Goal: Information Seeking & Learning: Learn about a topic

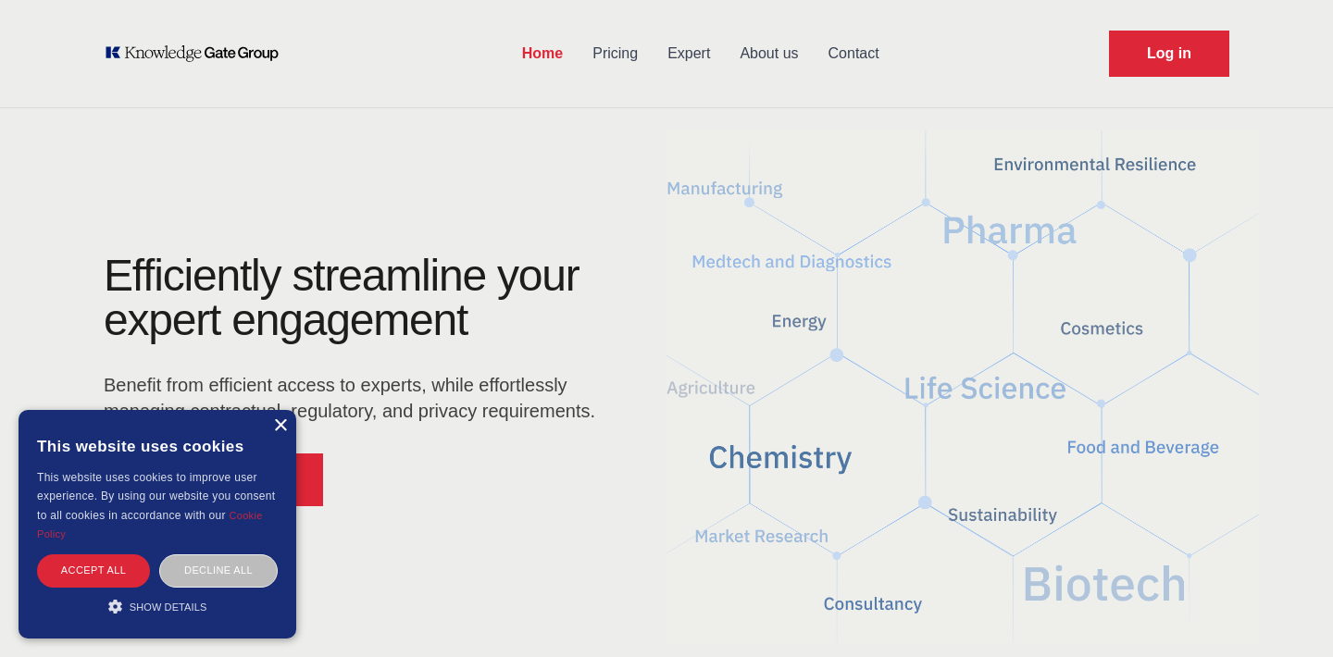
click at [282, 426] on div "×" at bounding box center [280, 426] width 14 height 14
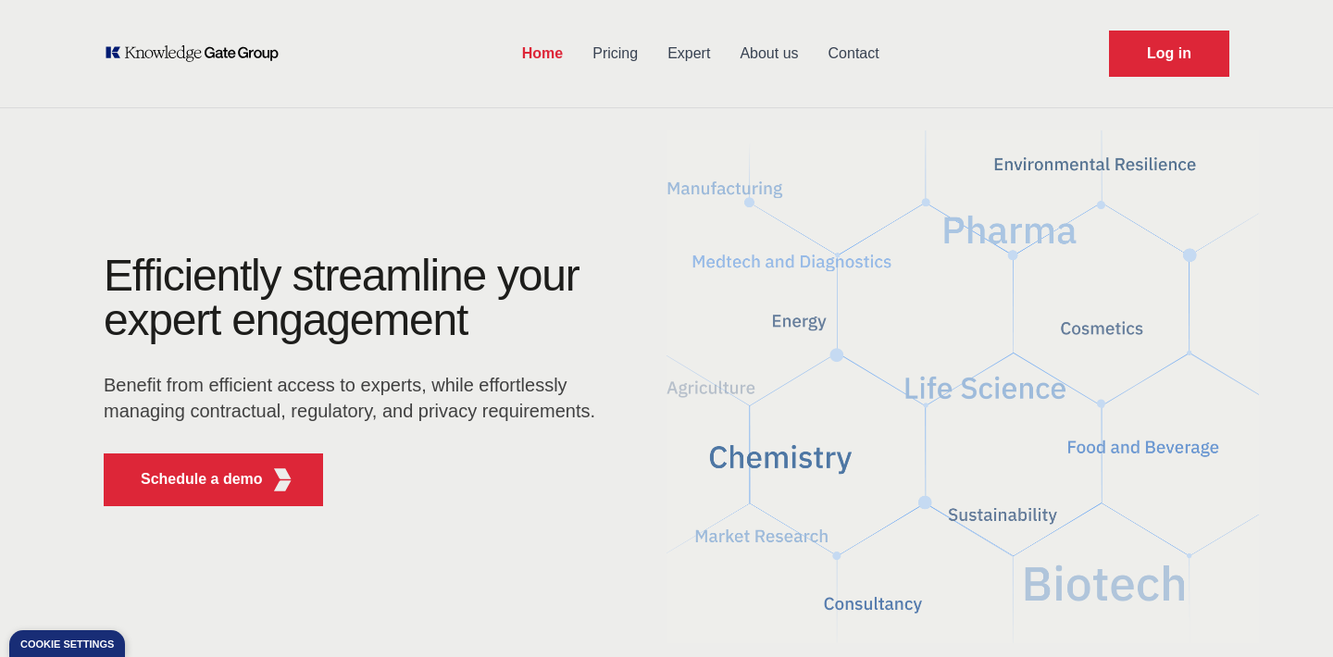
click at [770, 57] on link "About us" at bounding box center [769, 54] width 88 height 48
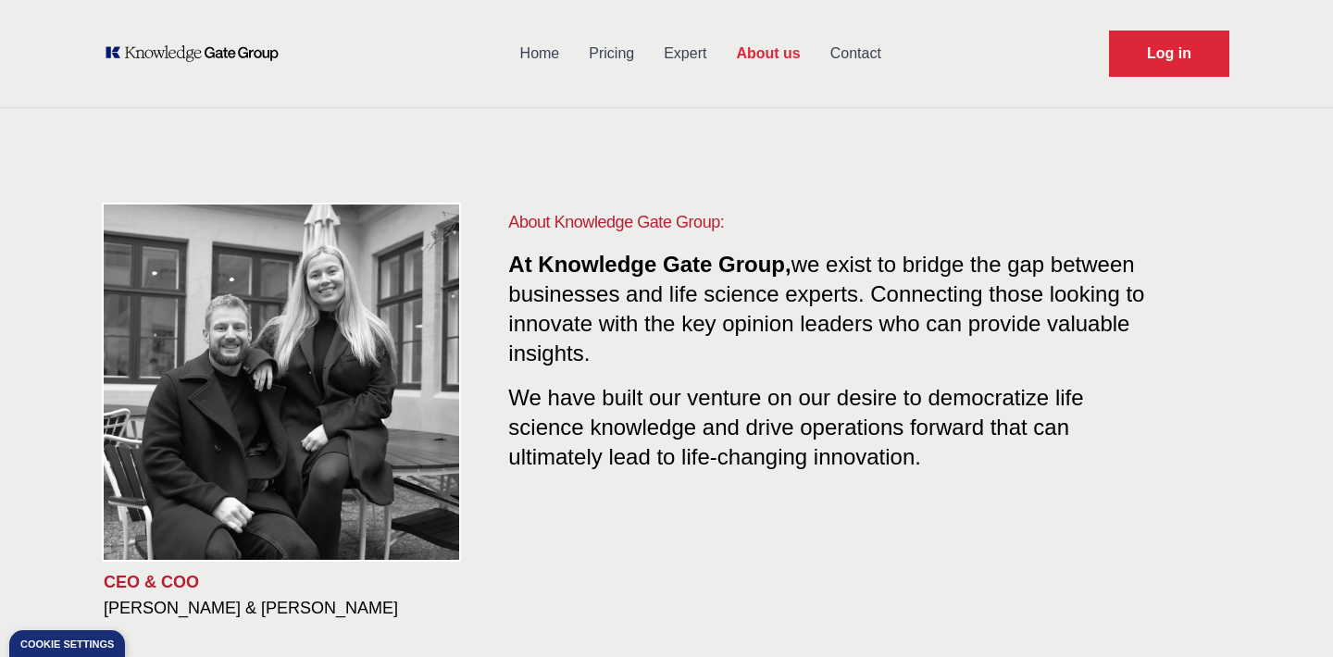
click at [689, 66] on link "Expert" at bounding box center [685, 54] width 72 height 48
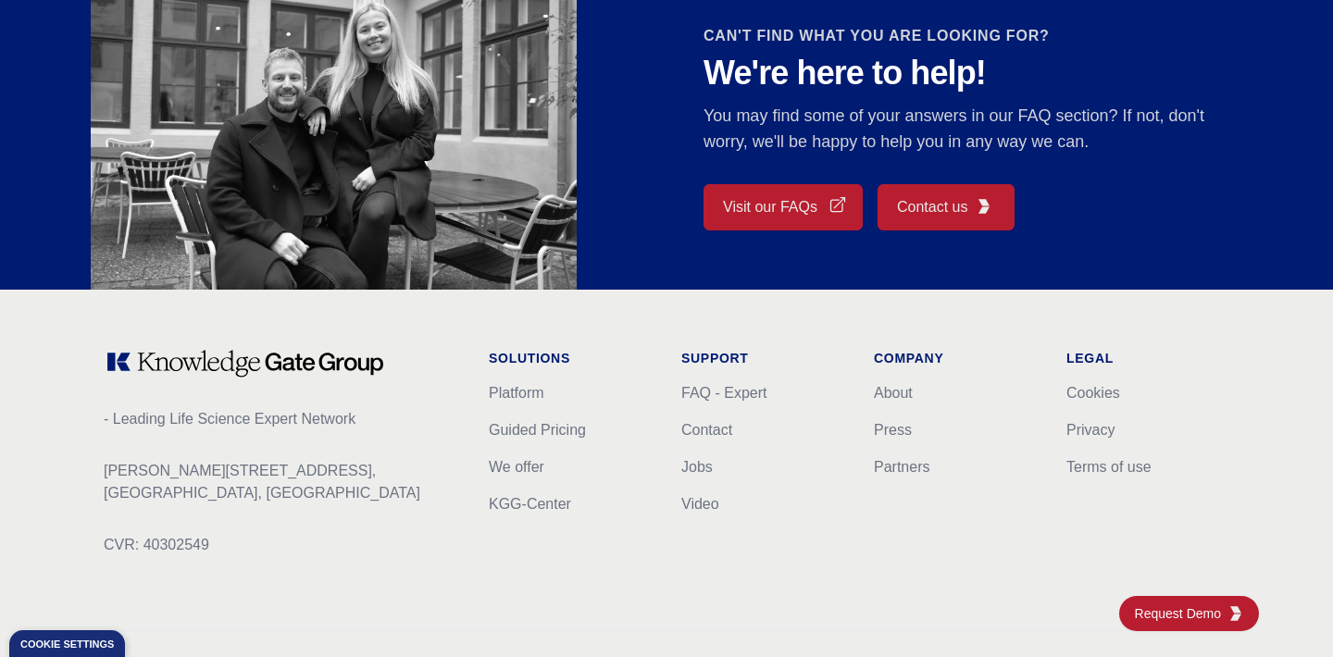
scroll to position [1746, 0]
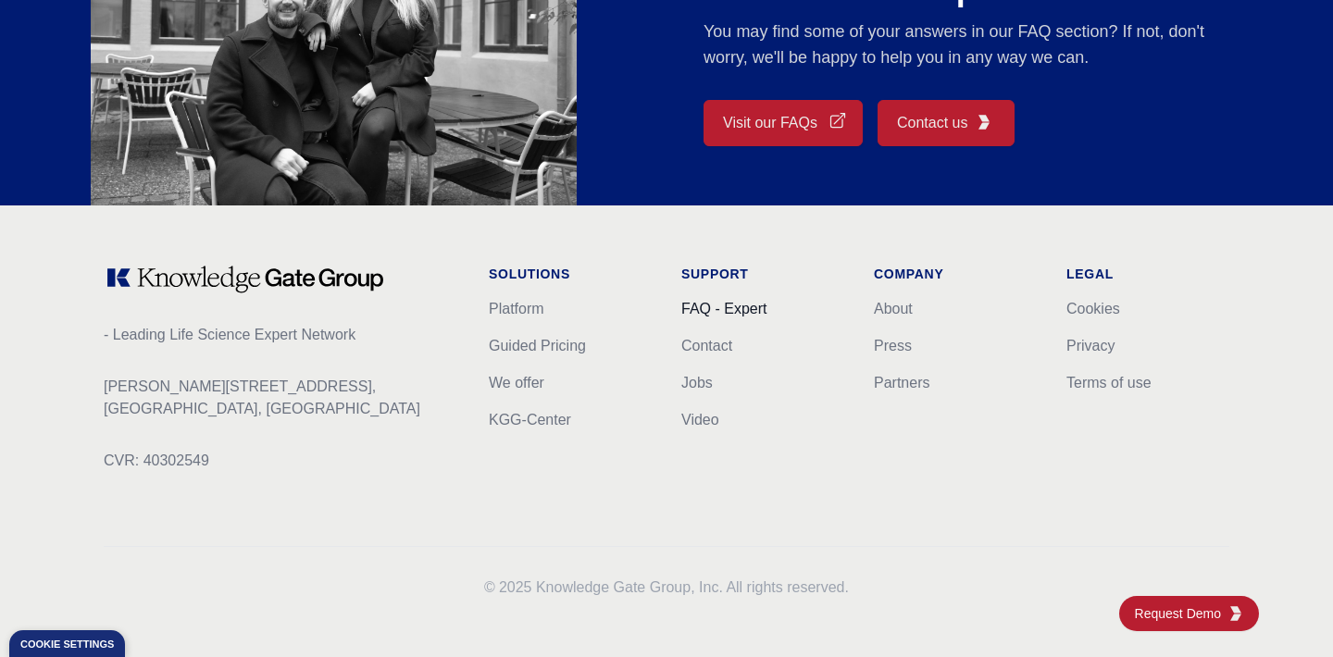
click at [748, 311] on link "FAQ - Expert" at bounding box center [723, 309] width 85 height 16
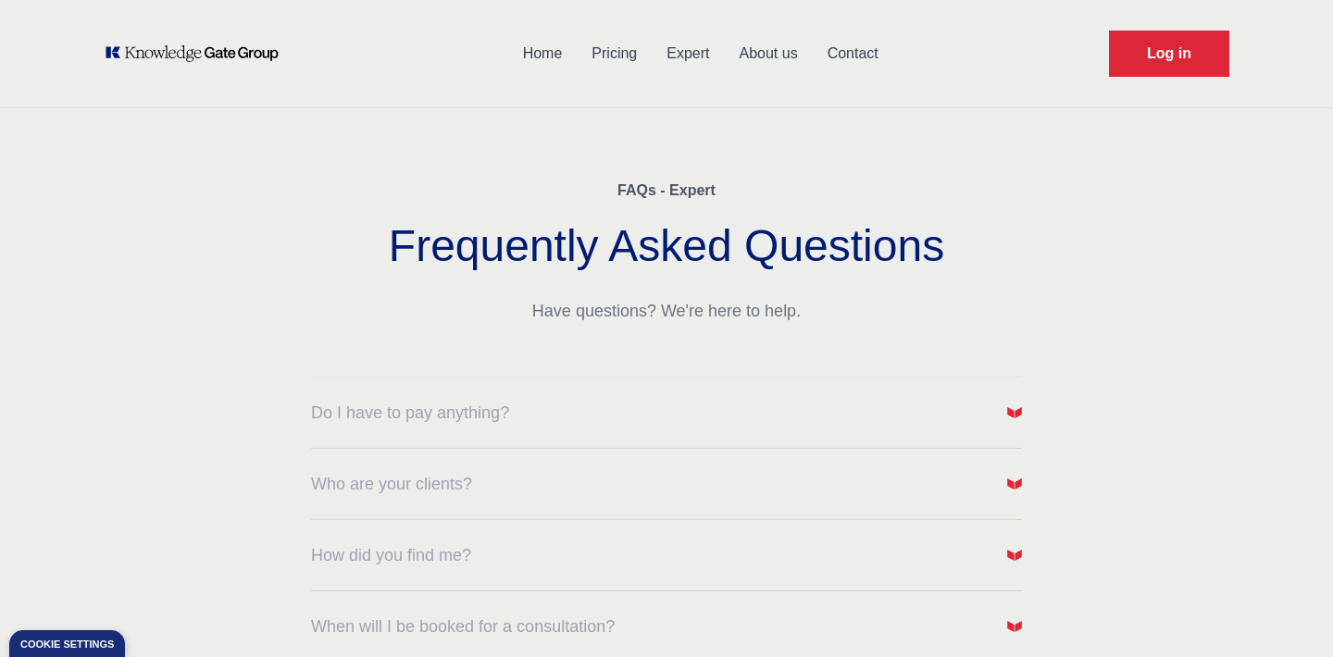
click at [772, 399] on div "Do I have to pay anything?" at bounding box center [666, 402] width 711 height 48
click at [480, 418] on span "Do I have to pay anything?" at bounding box center [410, 413] width 198 height 26
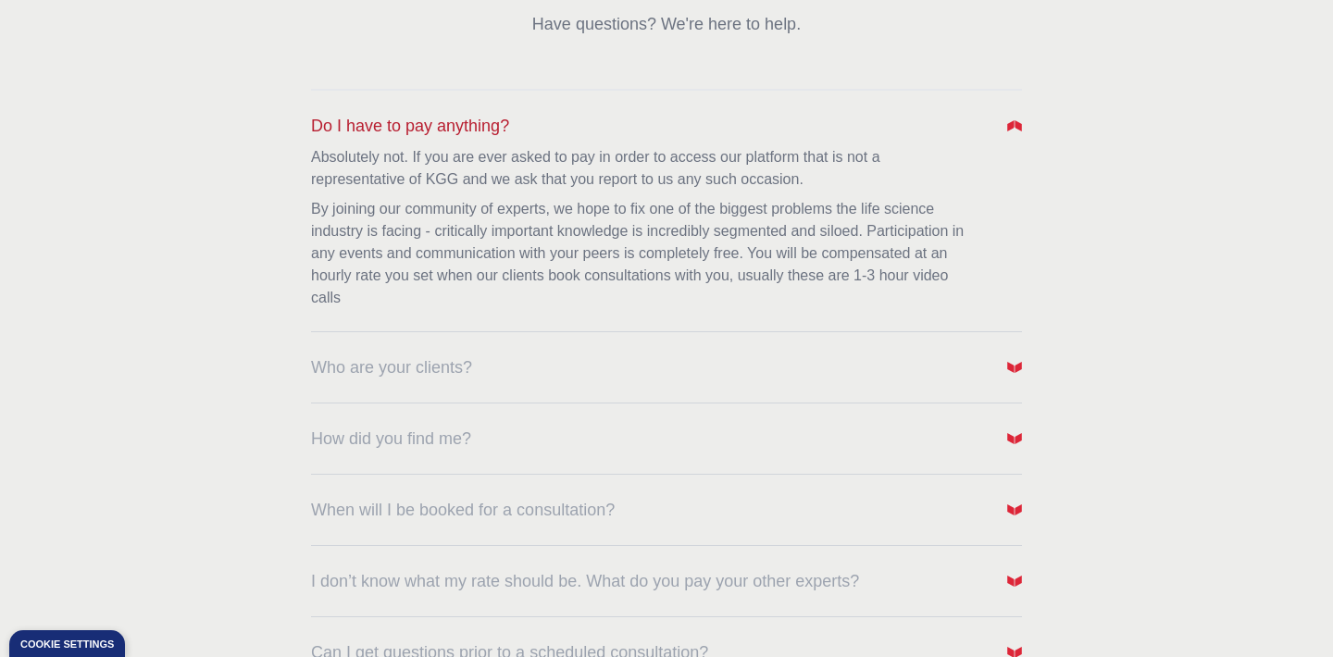
scroll to position [290, 0]
click at [480, 126] on span "Do I have to pay anything?" at bounding box center [410, 123] width 198 height 26
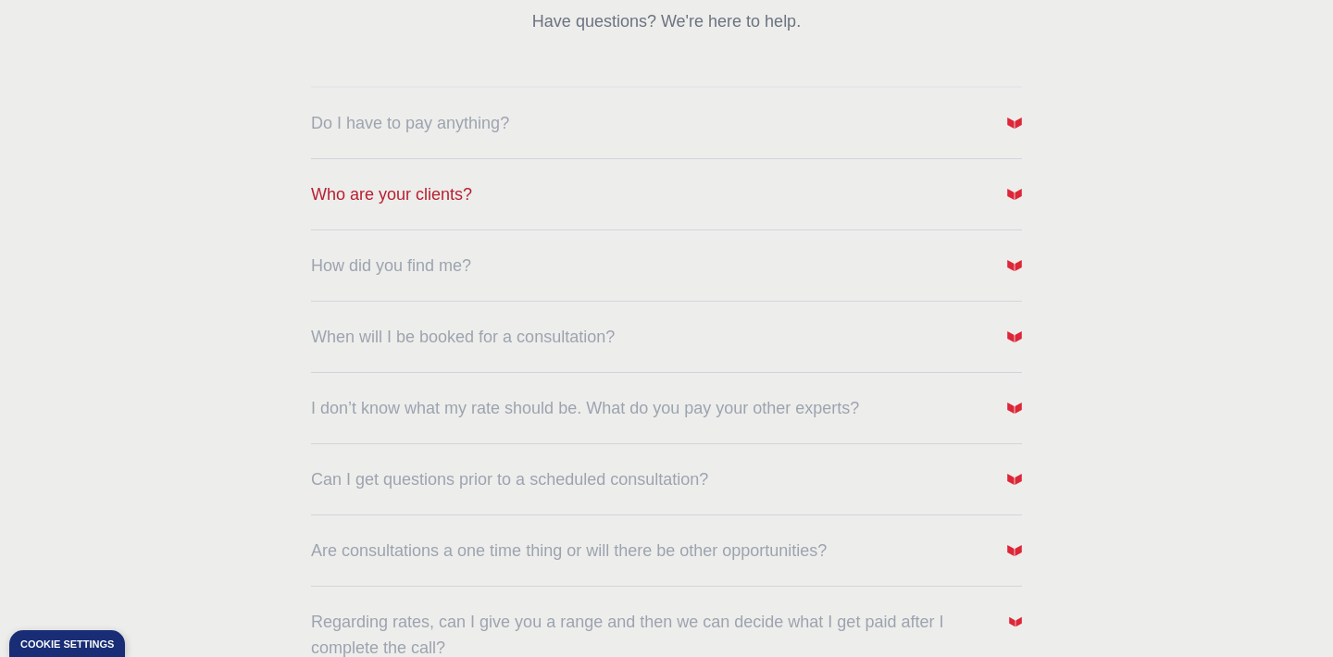
click at [434, 193] on span "Who are your clients?" at bounding box center [391, 194] width 161 height 26
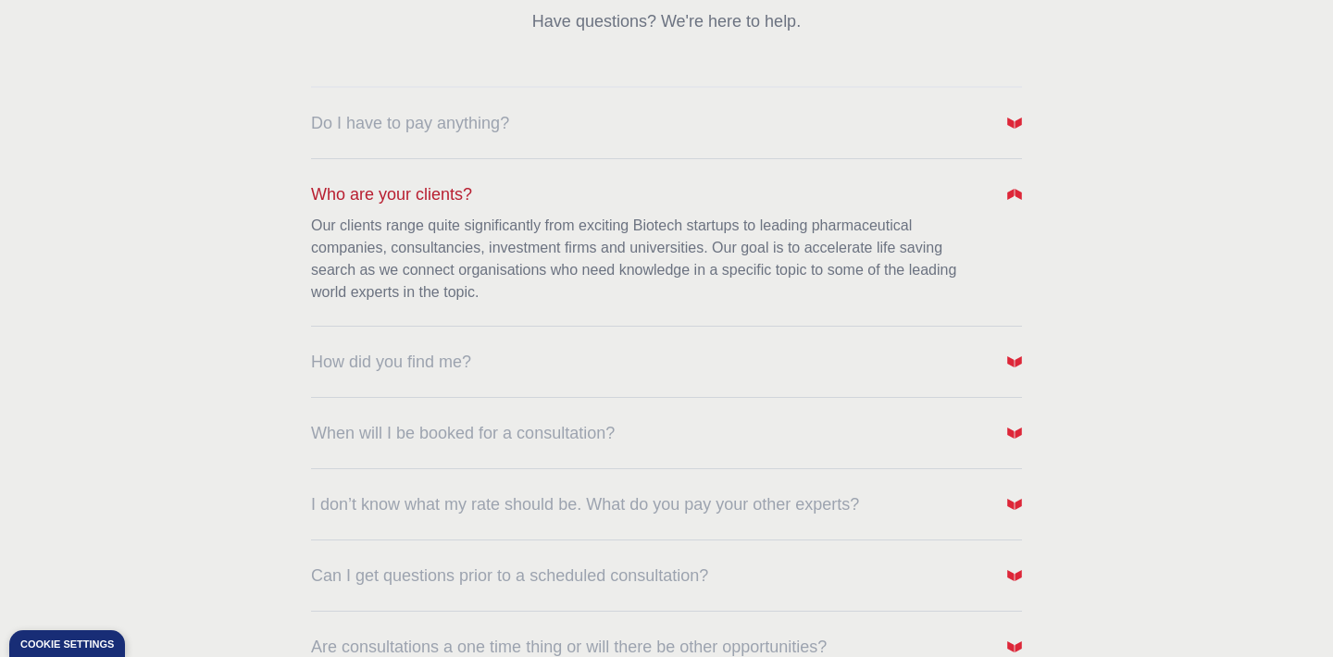
click at [435, 193] on span "Who are your clients?" at bounding box center [391, 194] width 161 height 26
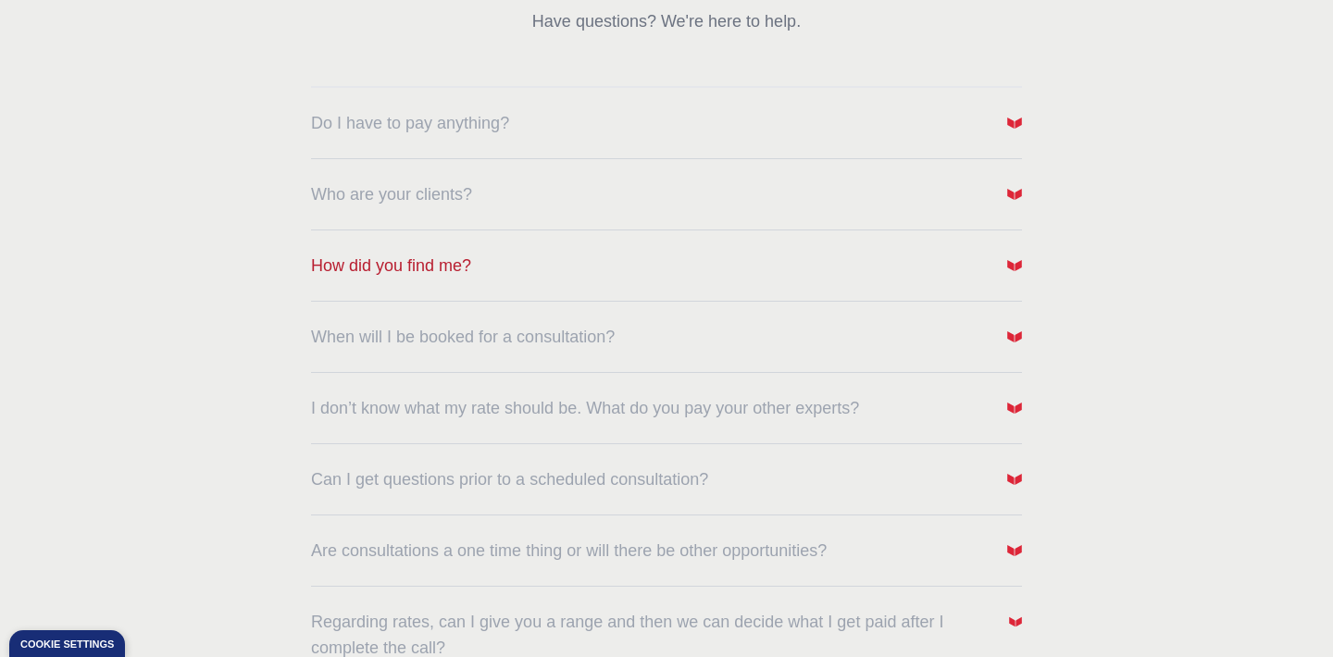
click at [417, 256] on span "How did you find me?" at bounding box center [391, 266] width 160 height 26
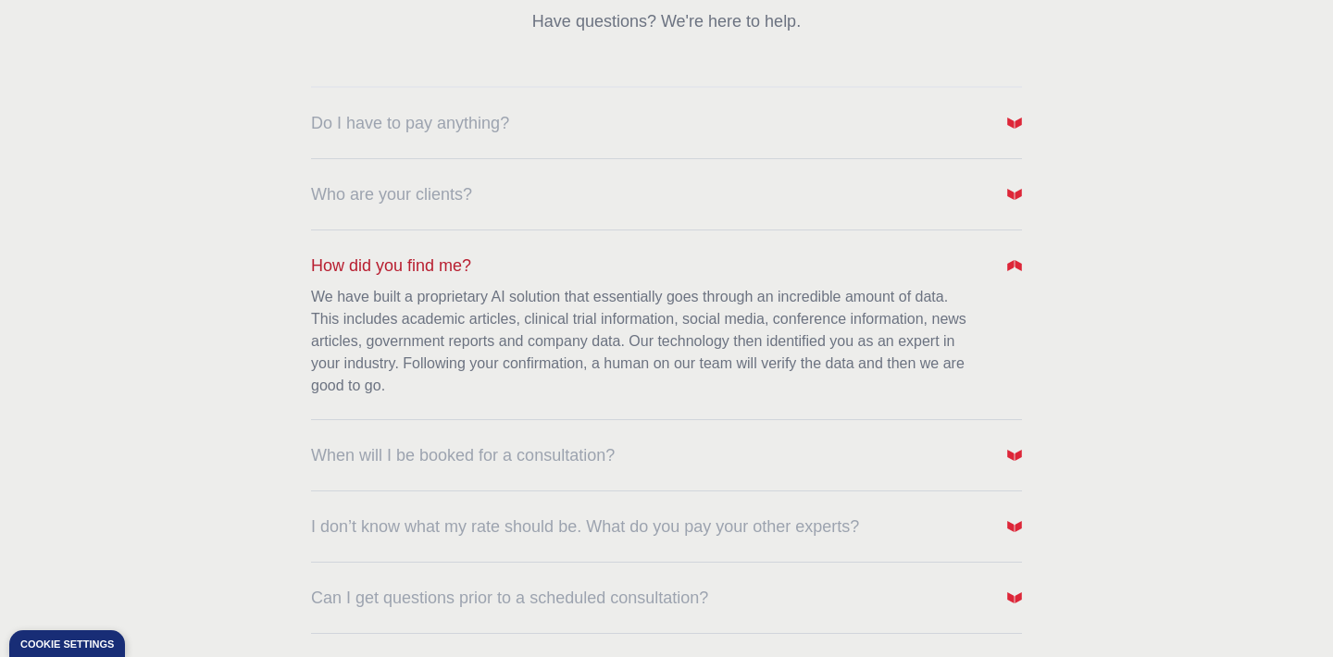
click at [417, 256] on span "How did you find me?" at bounding box center [391, 266] width 160 height 26
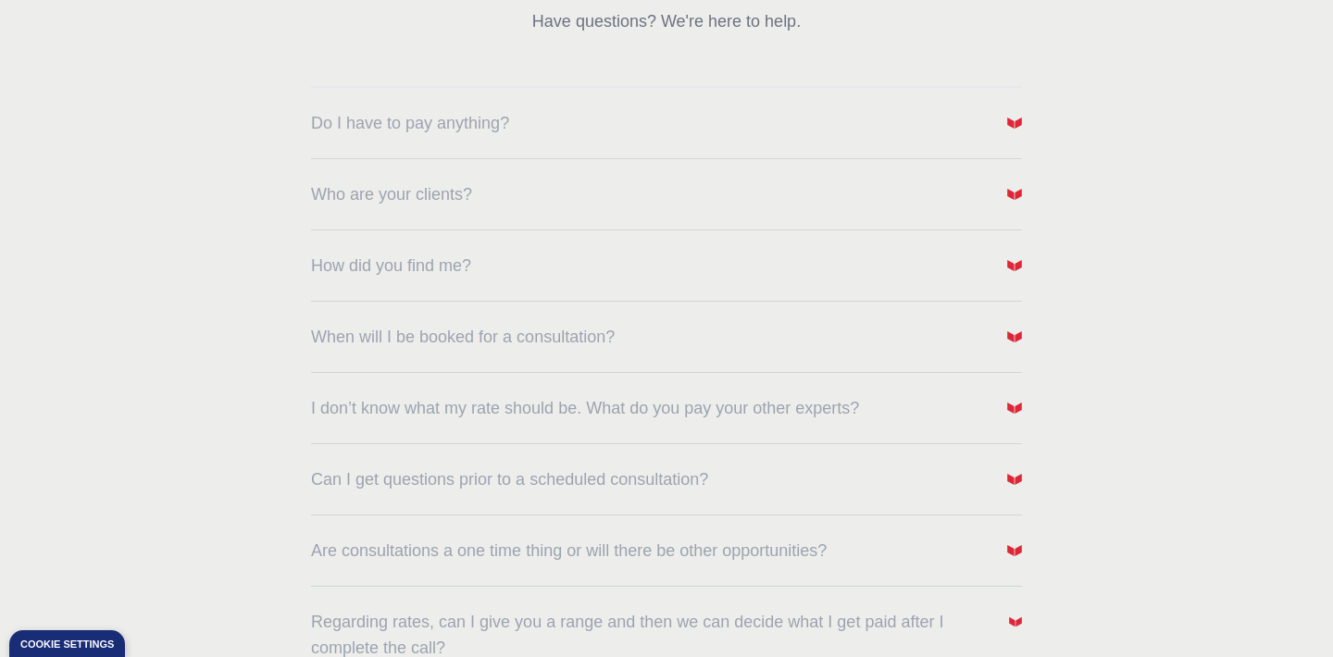
click at [410, 313] on div "When will I be booked for a consultation?" at bounding box center [666, 326] width 711 height 48
click at [410, 333] on span "When will I be booked for a consultation?" at bounding box center [463, 337] width 304 height 26
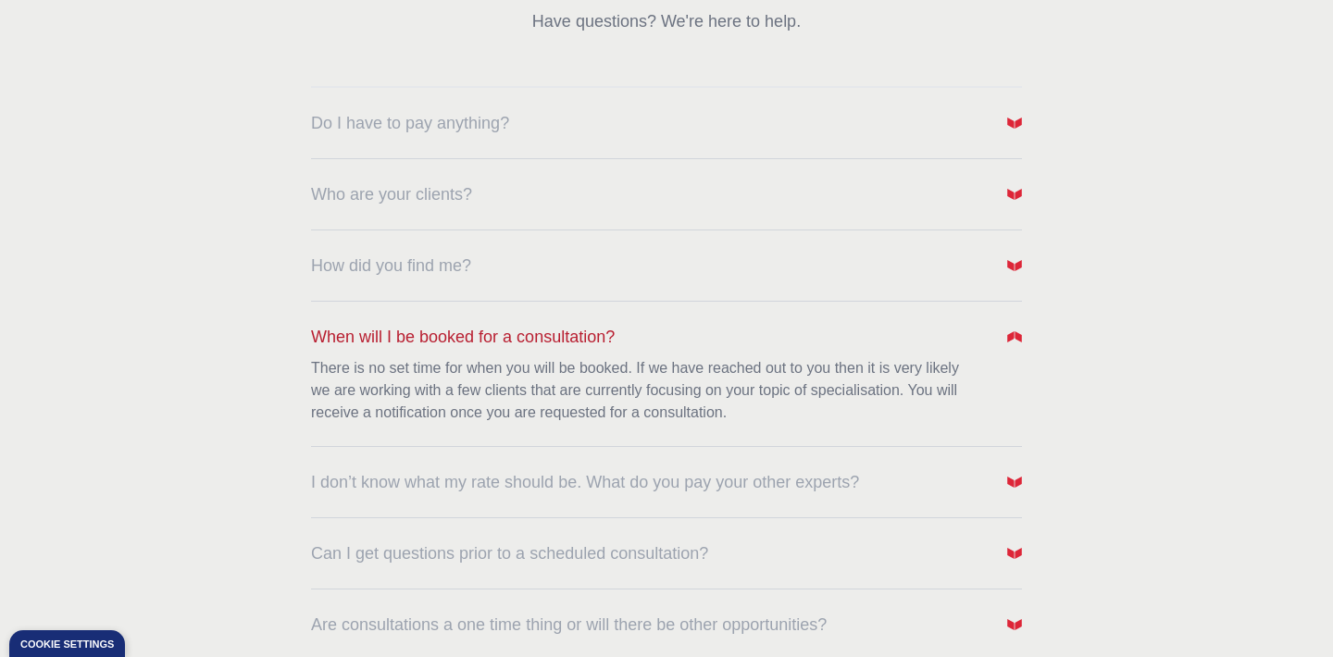
click at [410, 333] on span "When will I be booked for a consultation?" at bounding box center [463, 337] width 304 height 26
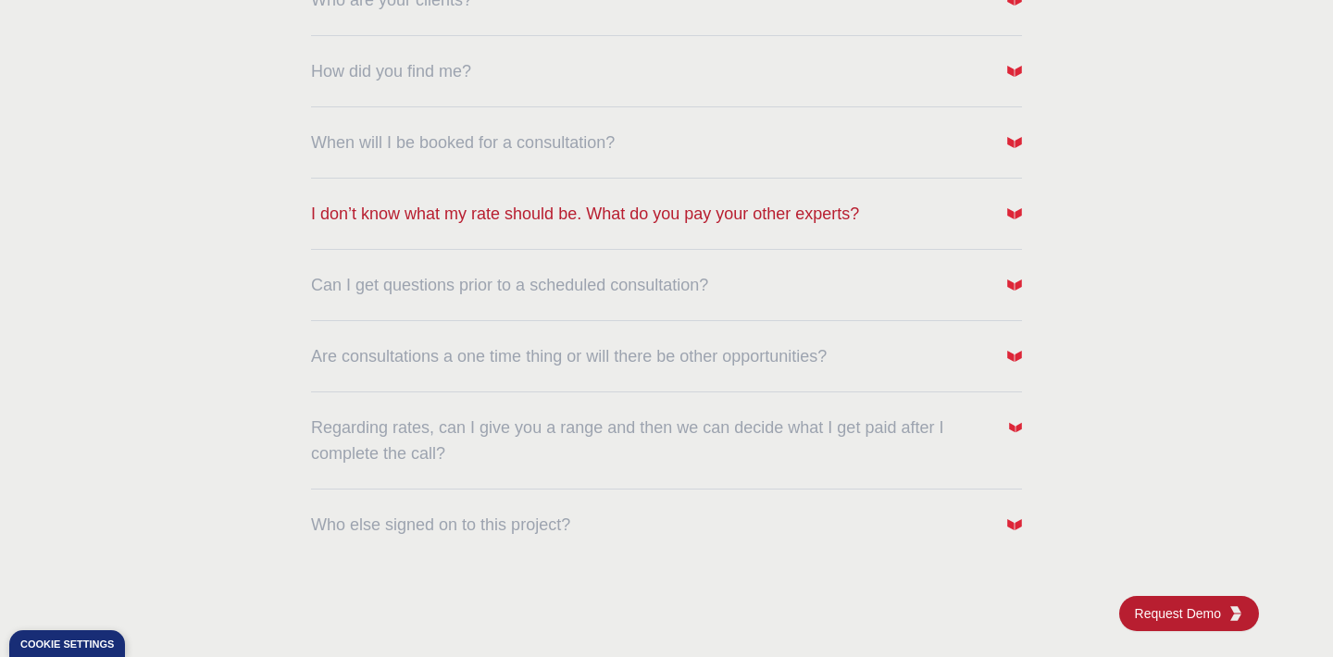
scroll to position [488, 0]
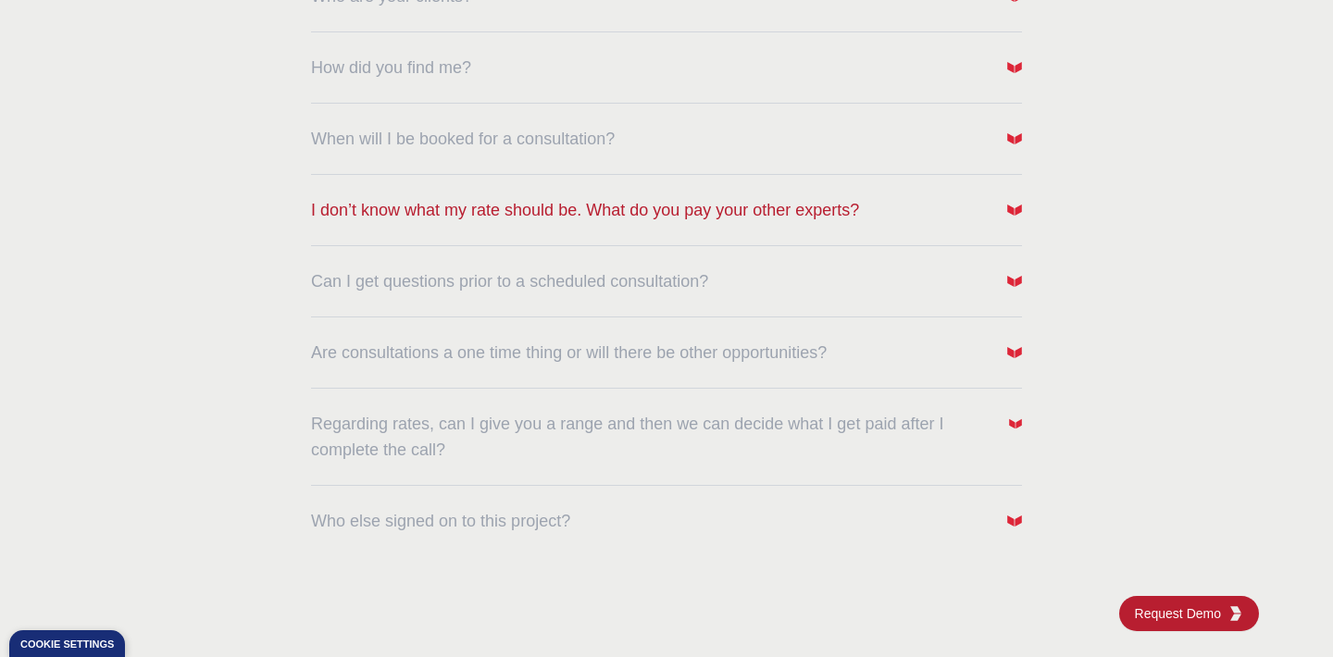
click at [485, 213] on span "I don’t know what my rate should be. What do you pay your other experts?" at bounding box center [585, 210] width 548 height 26
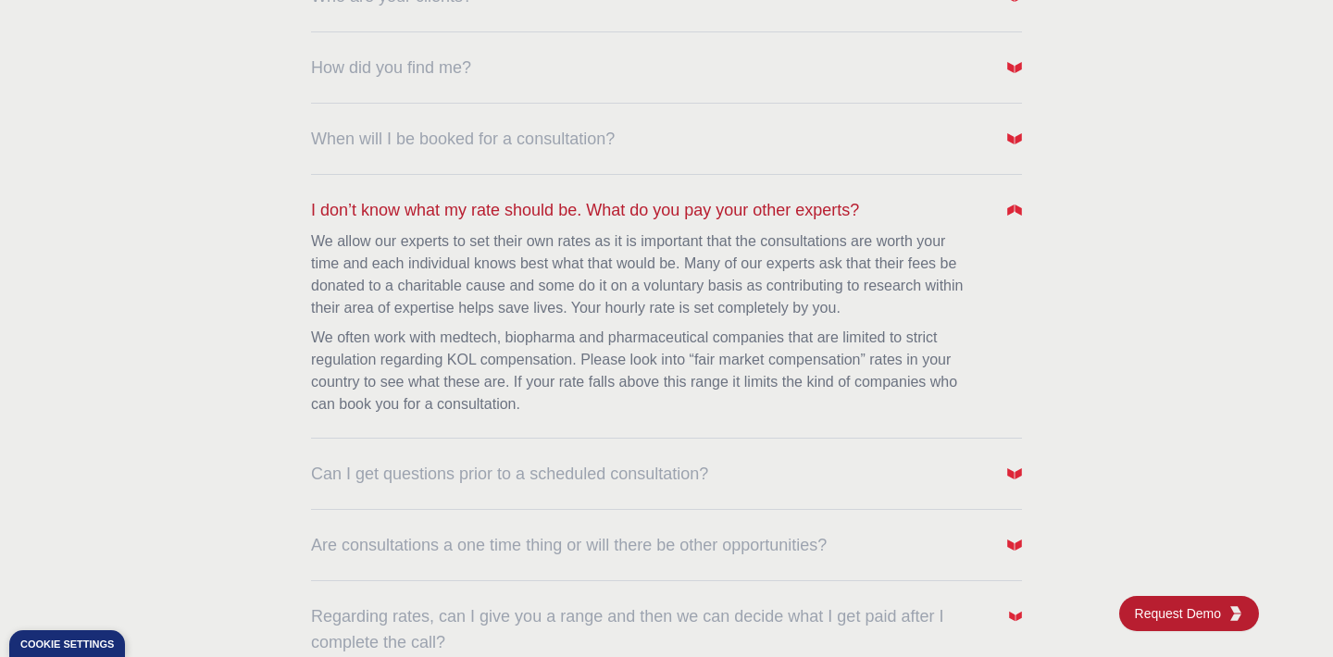
click at [485, 212] on span "I don’t know what my rate should be. What do you pay your other experts?" at bounding box center [585, 210] width 548 height 26
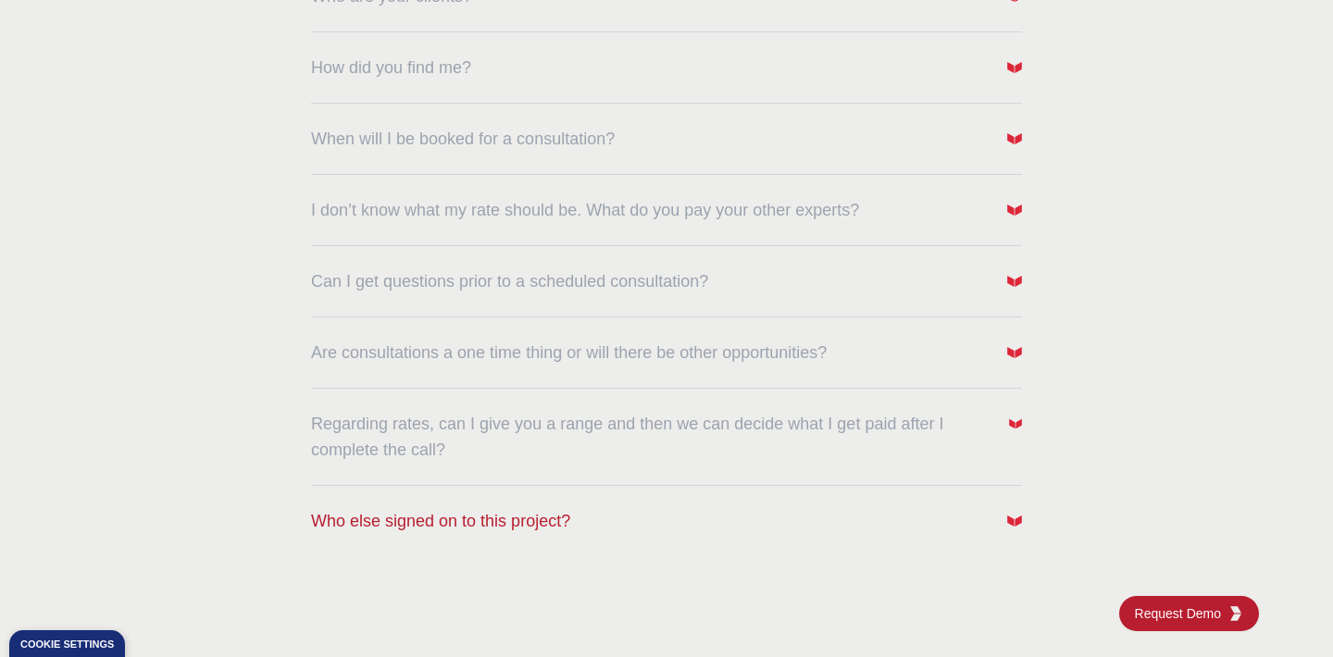
click at [439, 530] on span "Who else signed on to this project?" at bounding box center [440, 521] width 259 height 26
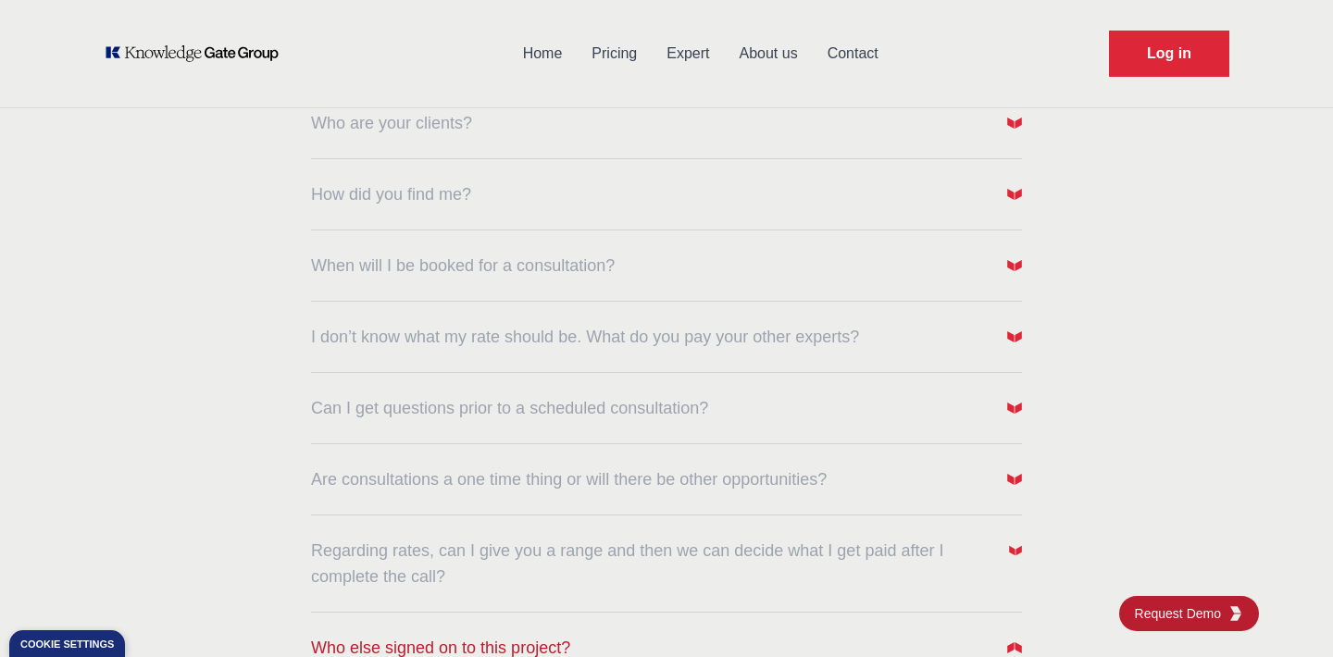
scroll to position [0, 0]
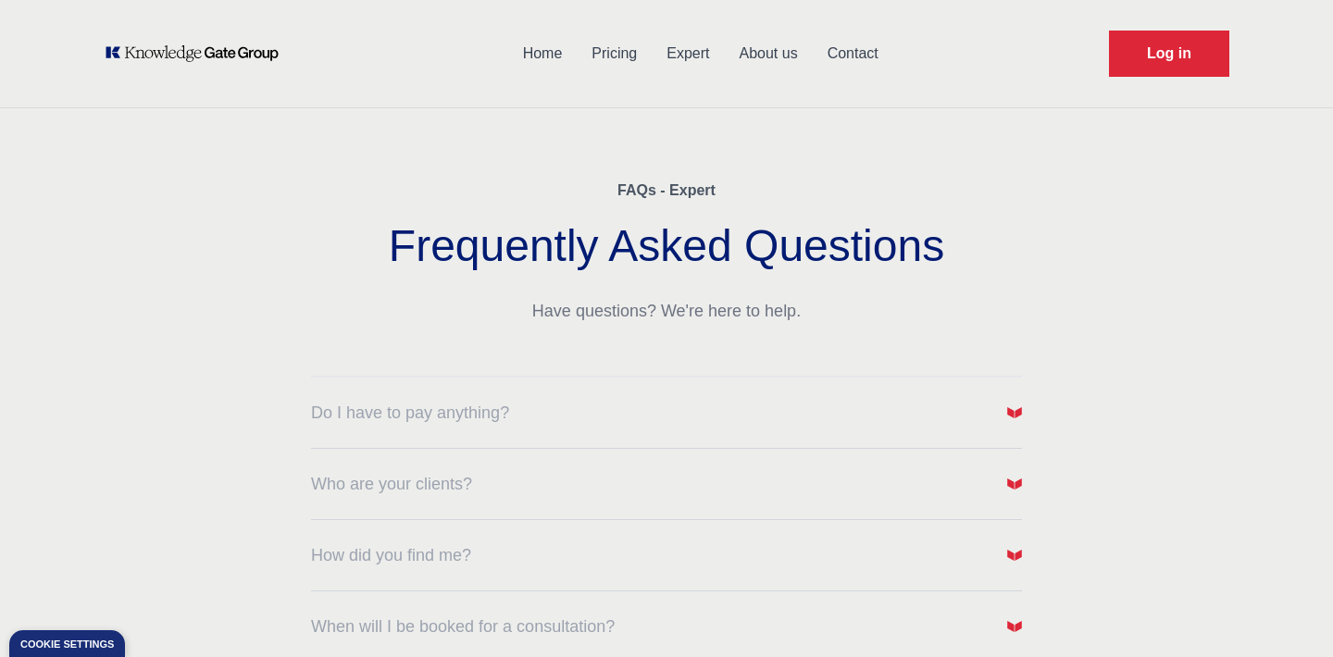
click at [617, 59] on link "Pricing" at bounding box center [614, 54] width 75 height 48
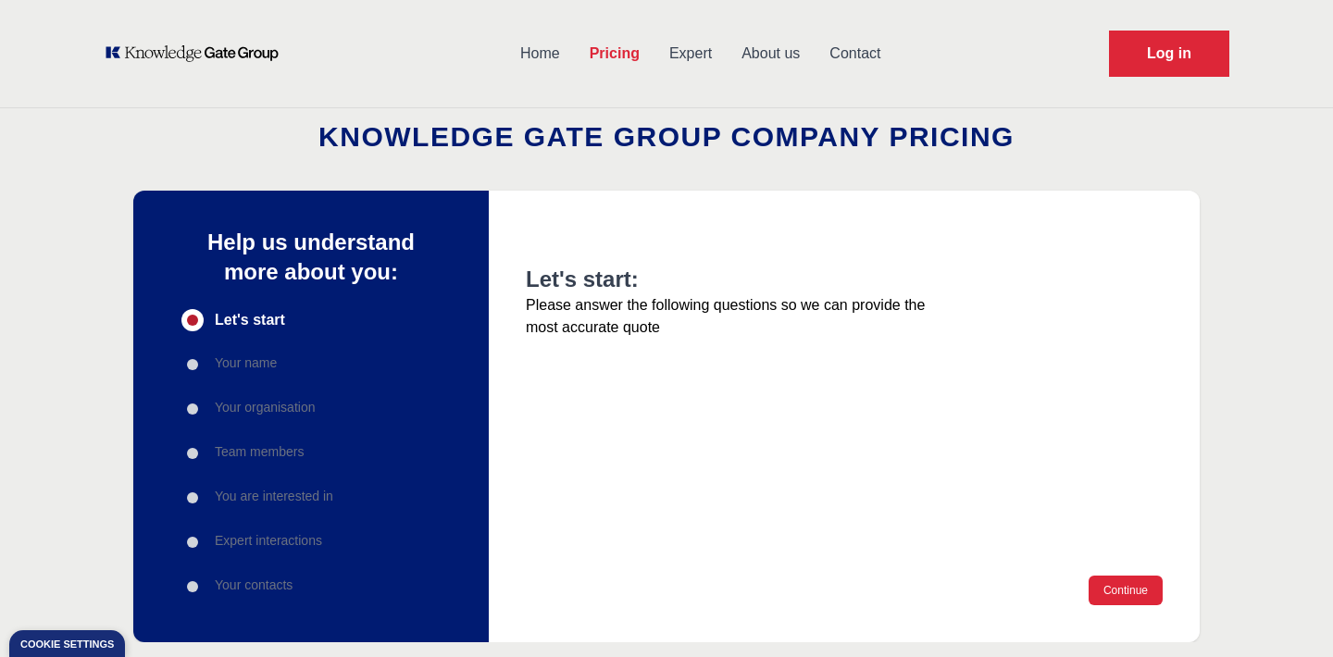
click at [769, 56] on link "About us" at bounding box center [771, 54] width 88 height 48
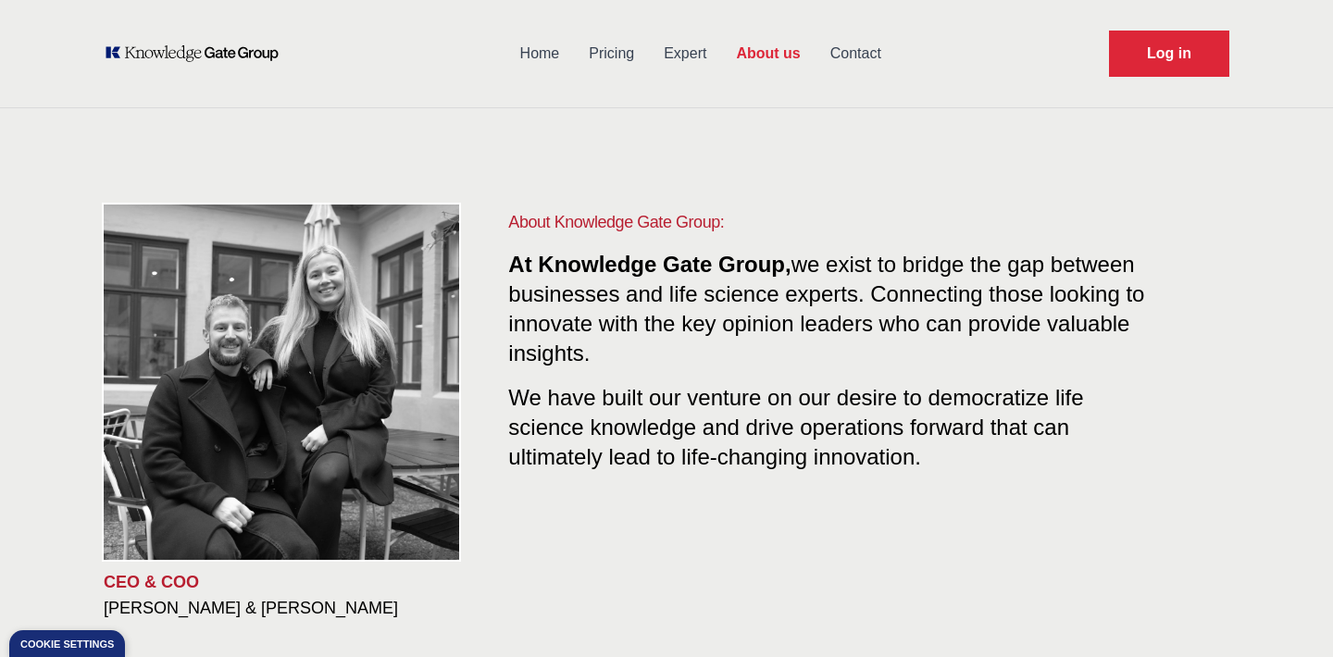
click at [232, 63] on div "Home Pricing Expert About us Contact Log in" at bounding box center [666, 53] width 1185 height 107
click at [677, 54] on link "Expert" at bounding box center [685, 54] width 72 height 48
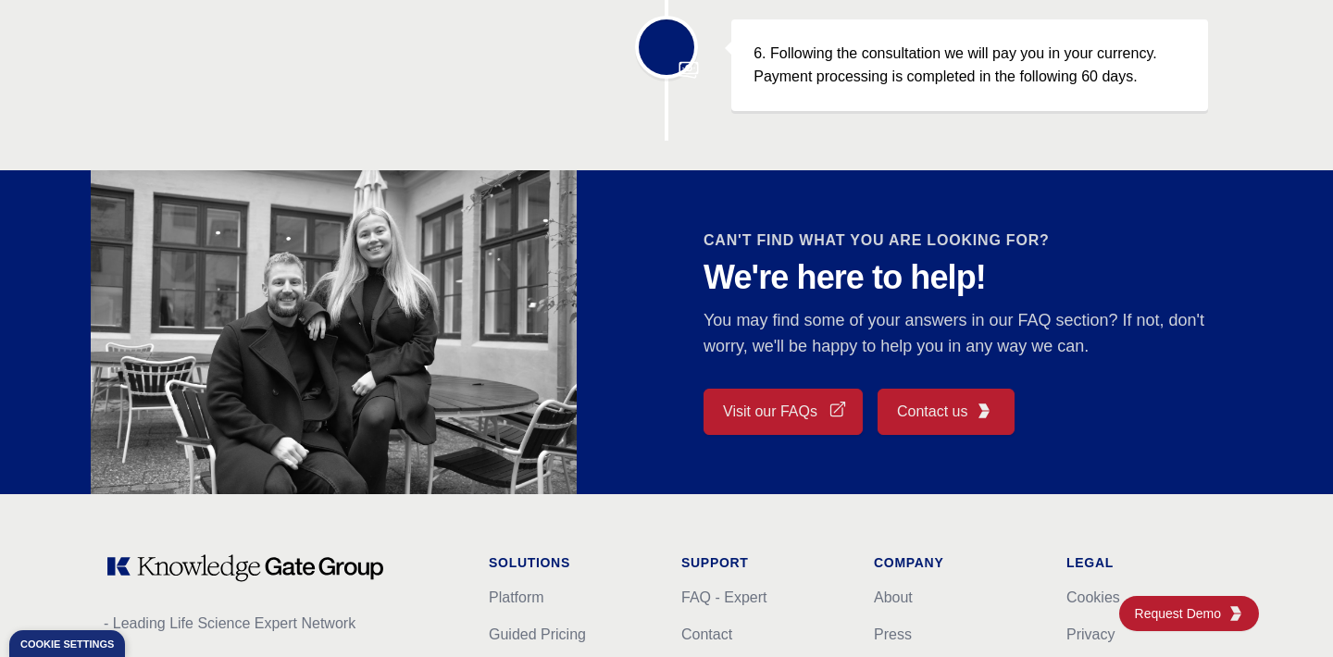
scroll to position [1482, 0]
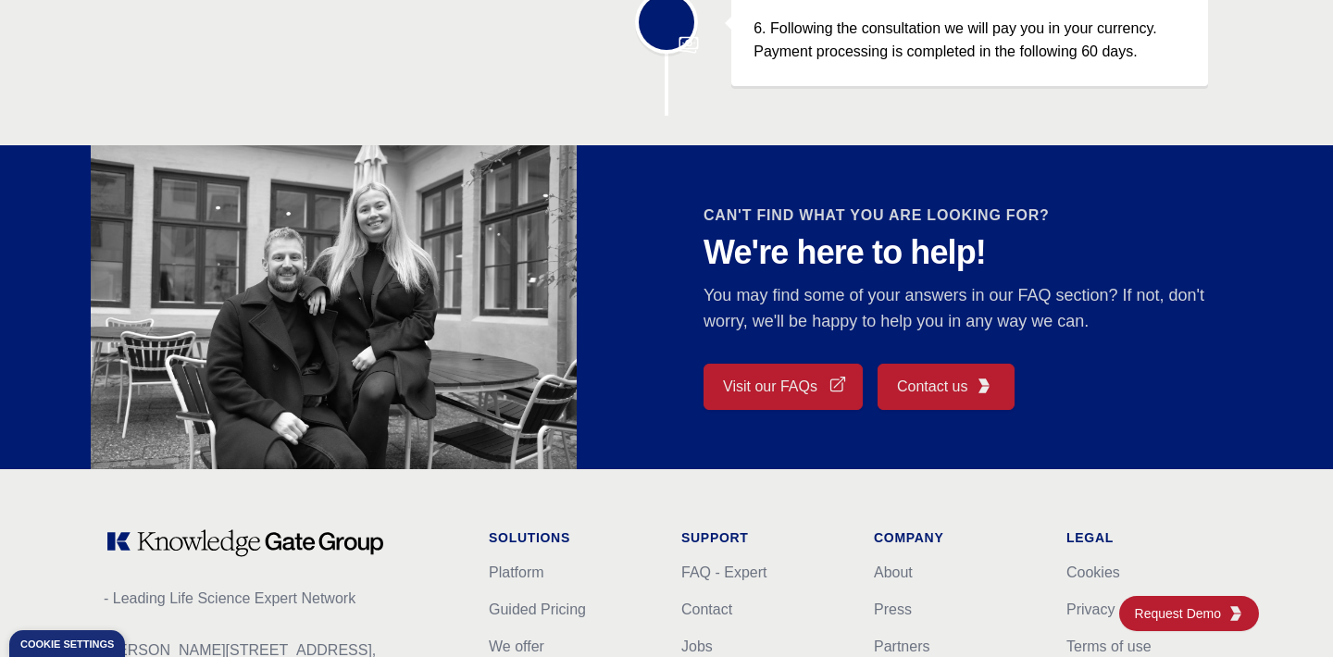
click at [780, 388] on link "Visit our FAQs" at bounding box center [783, 387] width 159 height 46
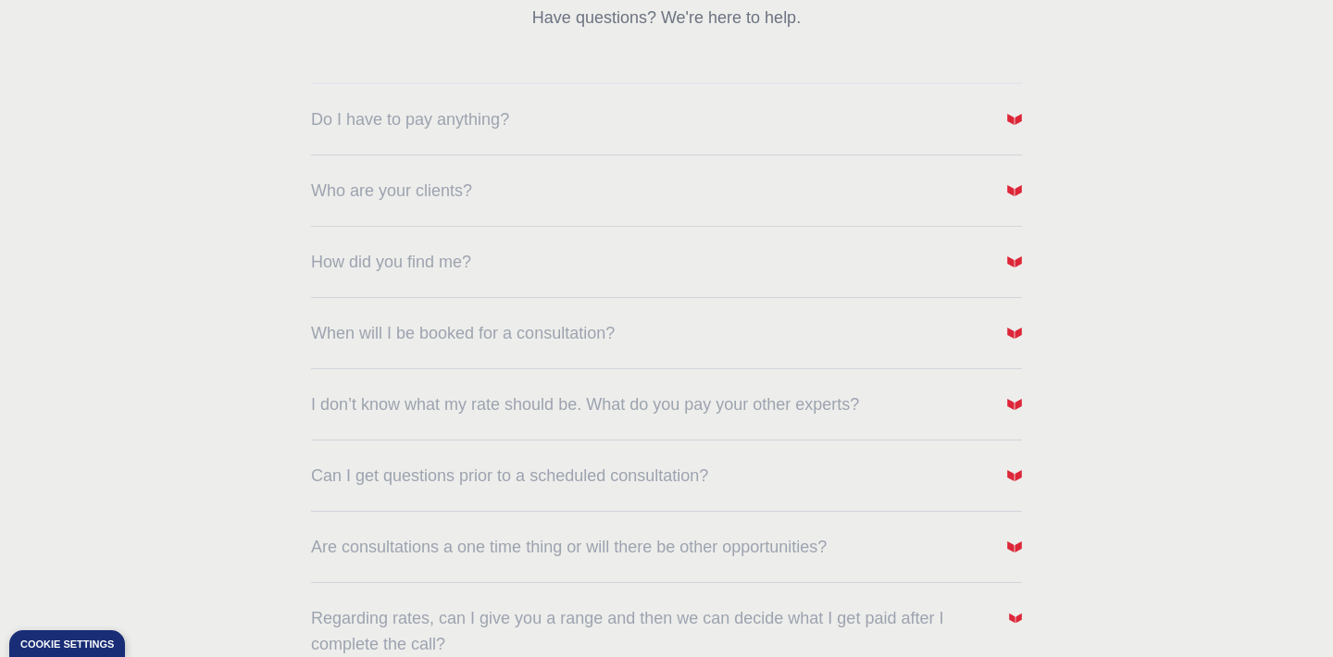
scroll to position [294, 0]
click at [630, 271] on button "How did you find me?" at bounding box center [666, 261] width 711 height 26
